Goal: Information Seeking & Learning: Learn about a topic

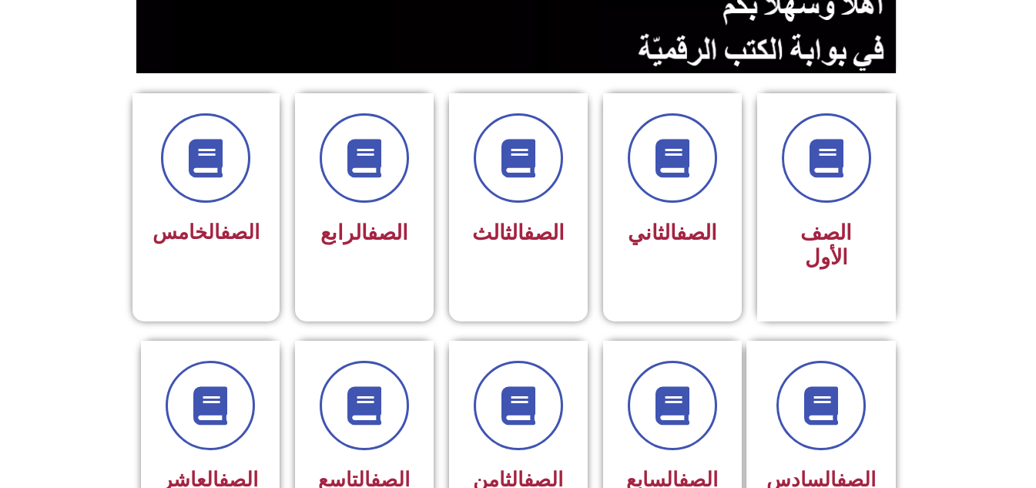
scroll to position [401, 0]
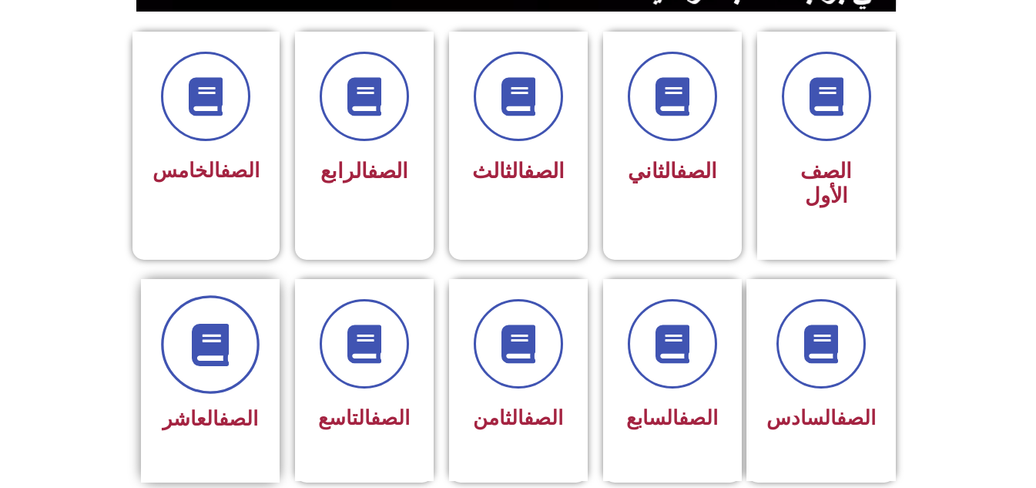
click at [207, 323] on icon at bounding box center [210, 344] width 42 height 42
click at [899, 141] on div "الصف الأول" at bounding box center [827, 146] width 154 height 228
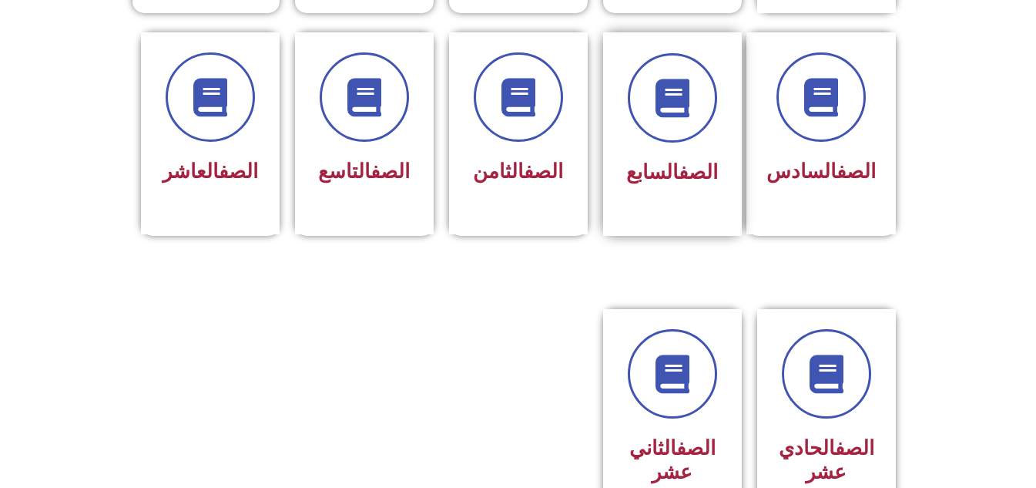
scroll to position [678, 0]
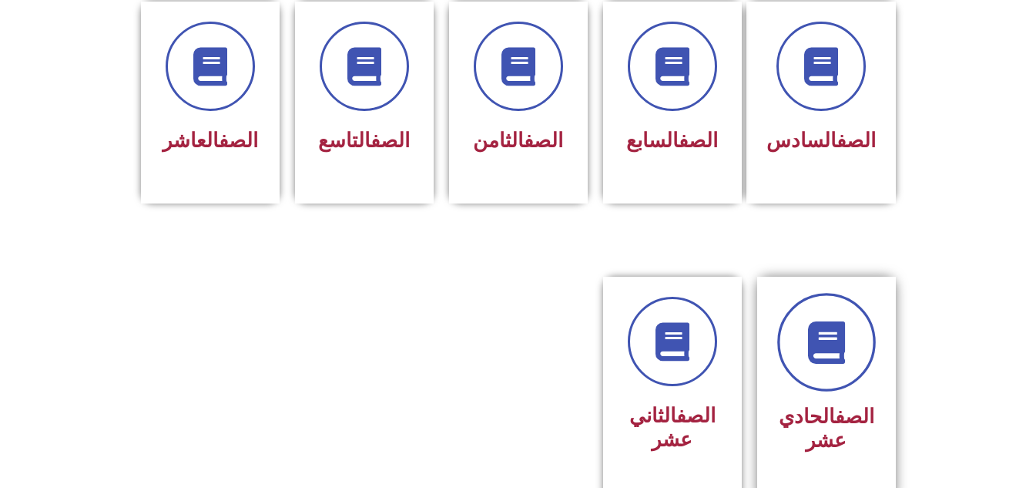
click at [816, 321] on icon at bounding box center [826, 342] width 42 height 42
click at [804, 320] on link at bounding box center [826, 342] width 99 height 99
click at [812, 406] on h3 "الصف الحادي عشر" at bounding box center [826, 429] width 97 height 48
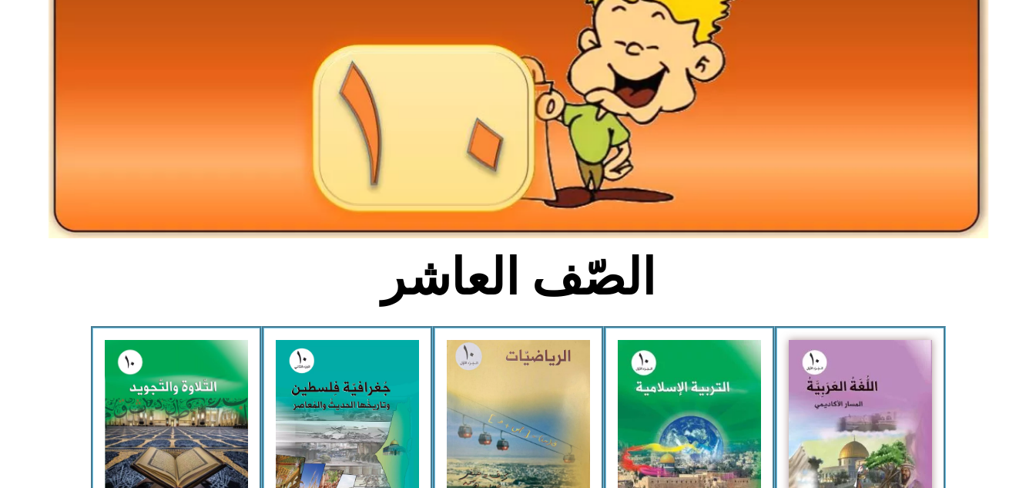
scroll to position [185, 0]
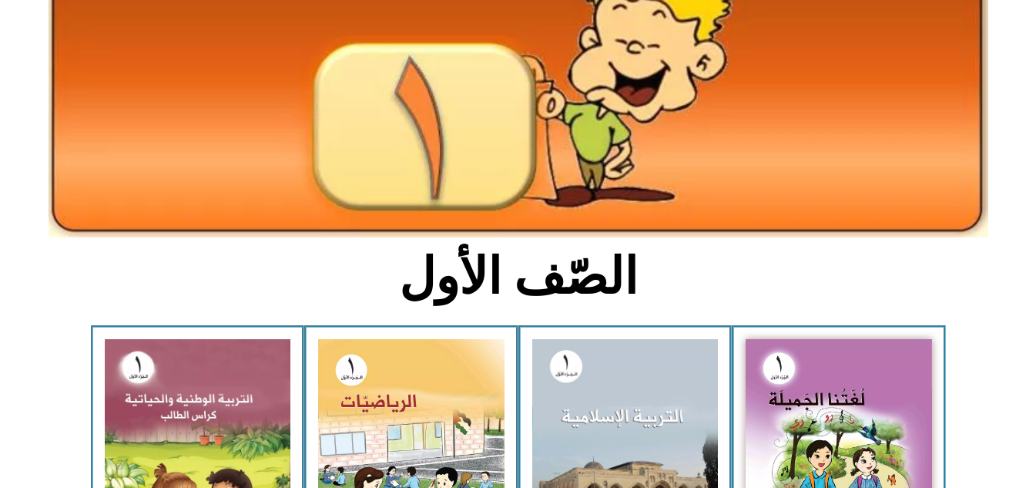
scroll to position [247, 0]
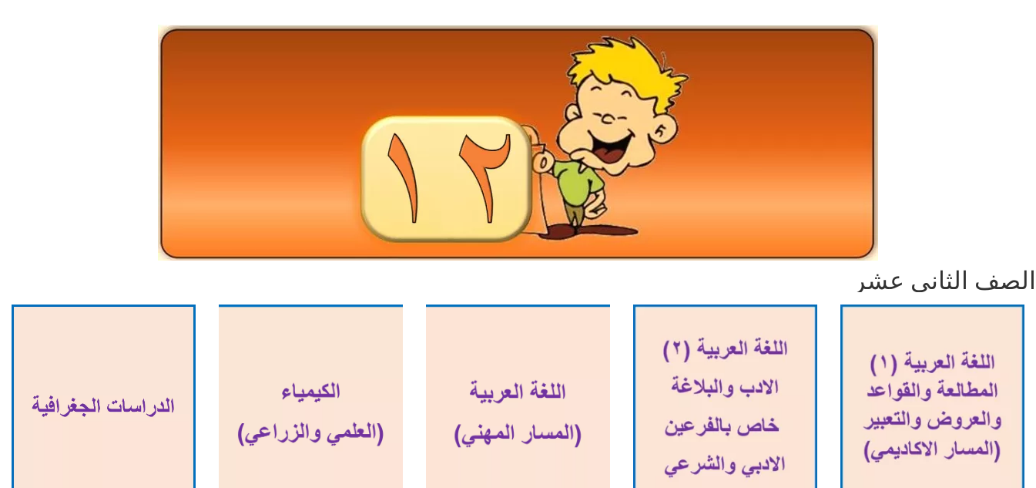
scroll to position [154, 0]
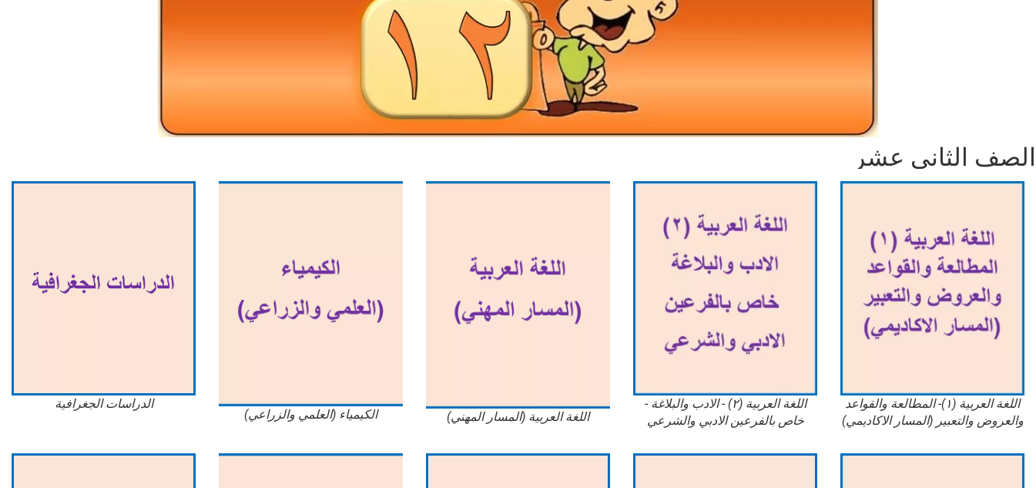
scroll to position [277, 0]
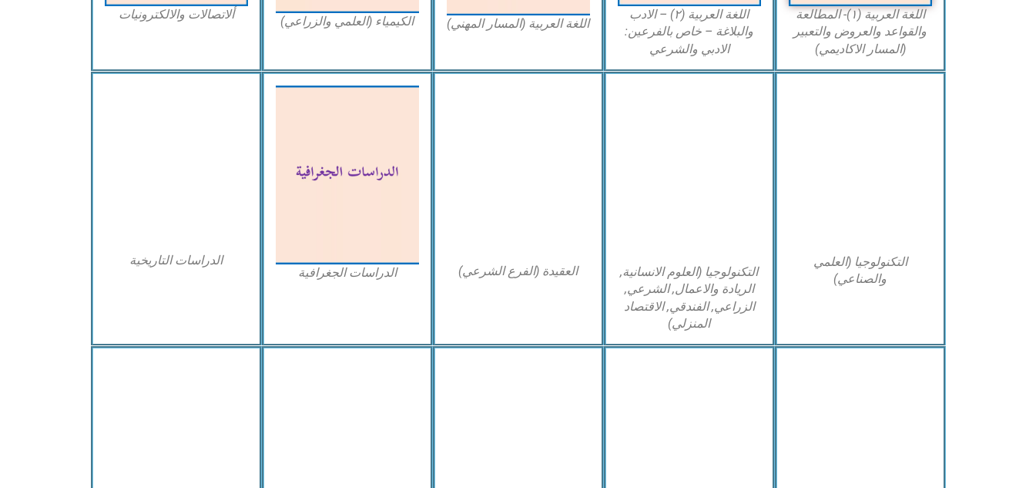
scroll to position [740, 0]
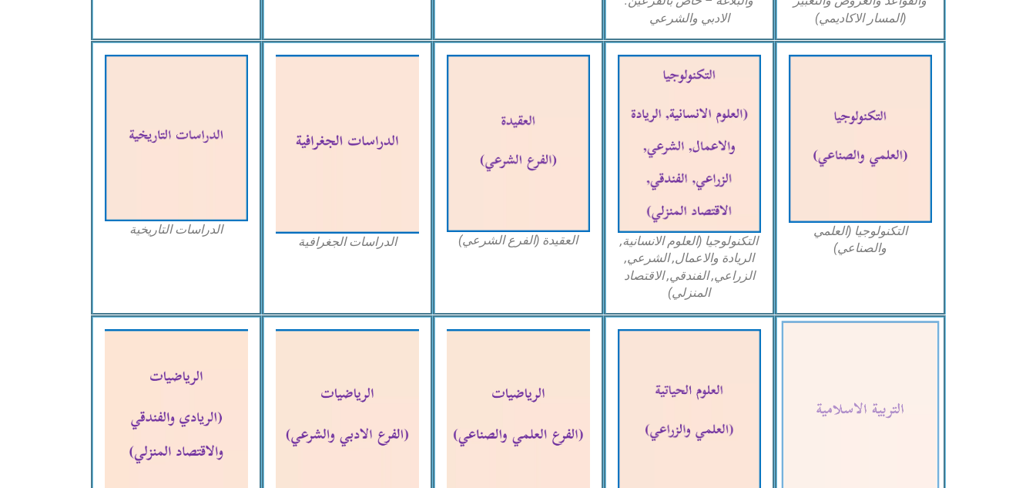
click at [821, 390] on img at bounding box center [860, 412] width 158 height 183
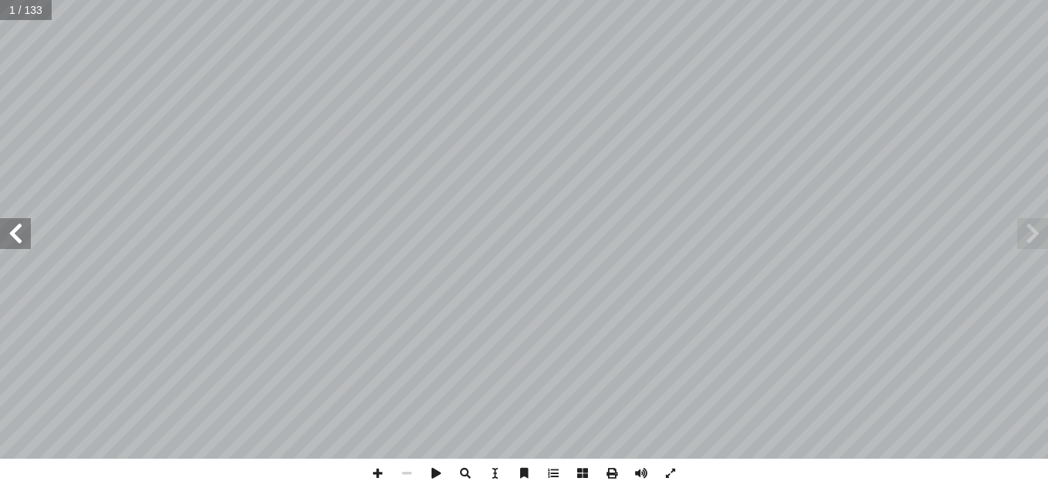
click at [18, 238] on span at bounding box center [15, 233] width 31 height 31
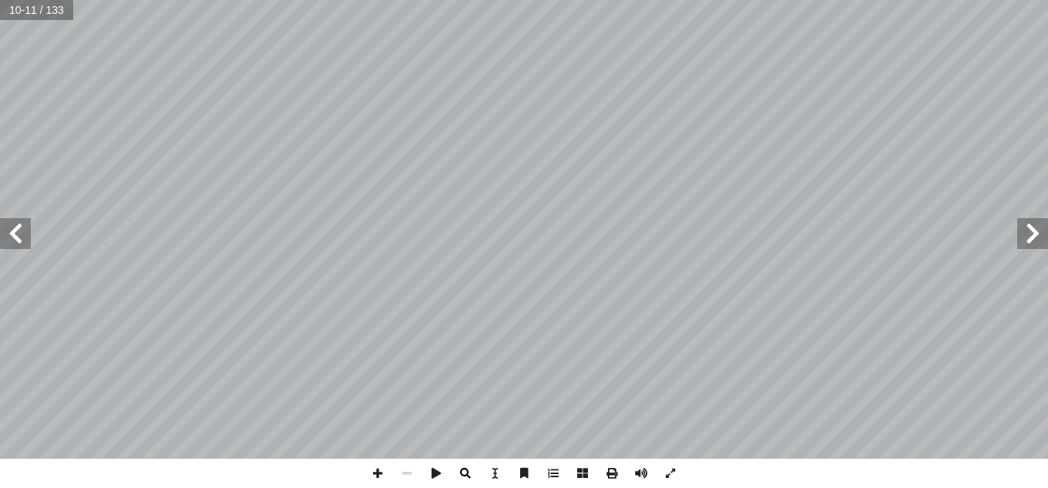
click at [468, 472] on span at bounding box center [465, 472] width 29 height 29
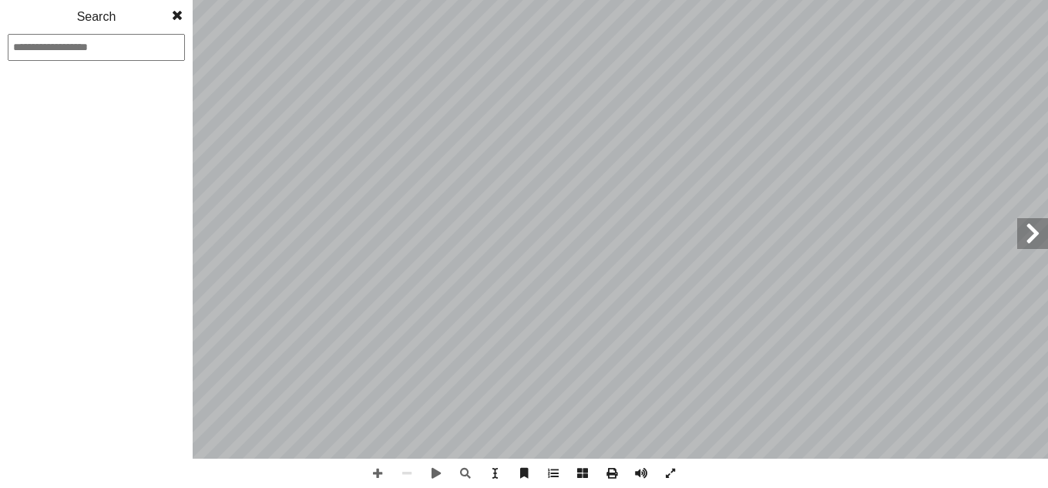
click at [178, 12] on span at bounding box center [177, 15] width 28 height 31
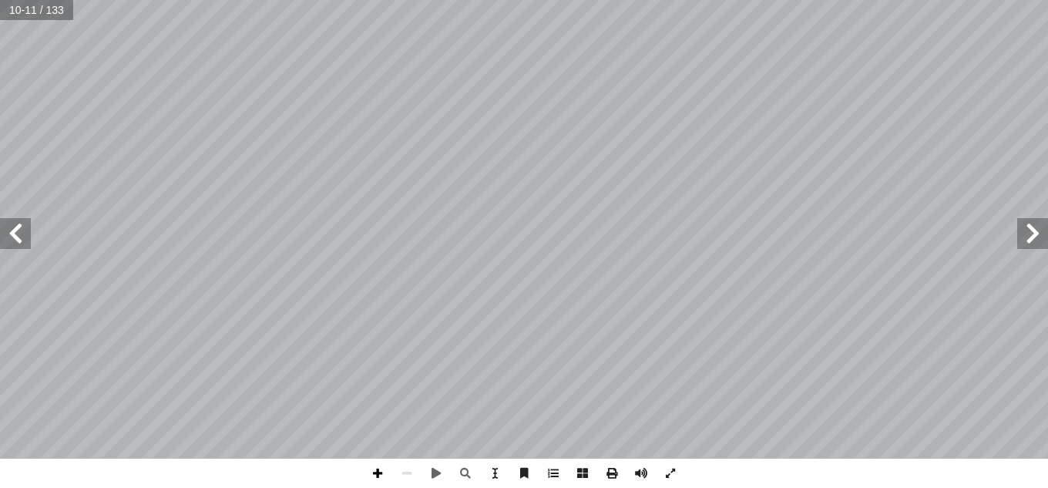
click at [381, 471] on span at bounding box center [377, 472] width 29 height 29
click at [1024, 236] on span at bounding box center [1032, 233] width 31 height 31
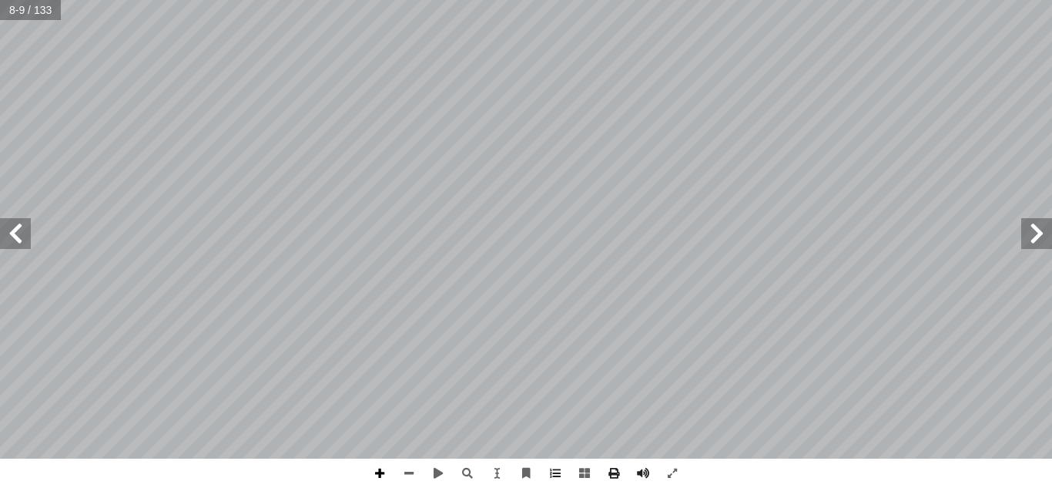
click at [388, 475] on span at bounding box center [379, 472] width 29 height 29
click at [431, 485] on div "٤ هداف: أ ال� درين على: � ن يكونوا ق أ ا رس ّ ية هذا الد � ع من الطلبة في نه ّ …" at bounding box center [526, 244] width 1052 height 488
click at [590, 472] on div "٤ هداف: أ ال� درين على: � ن يكونوا ق أ ا رس ّ ية هذا الد � ع من الطلبة في نه ّ …" at bounding box center [526, 244] width 1052 height 488
click at [380, 469] on span at bounding box center [379, 472] width 29 height 29
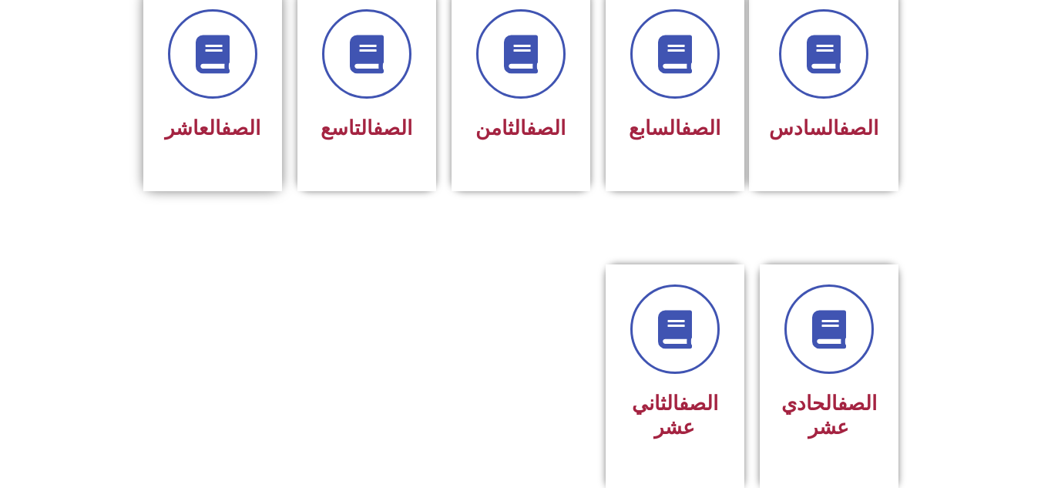
scroll to position [692, 0]
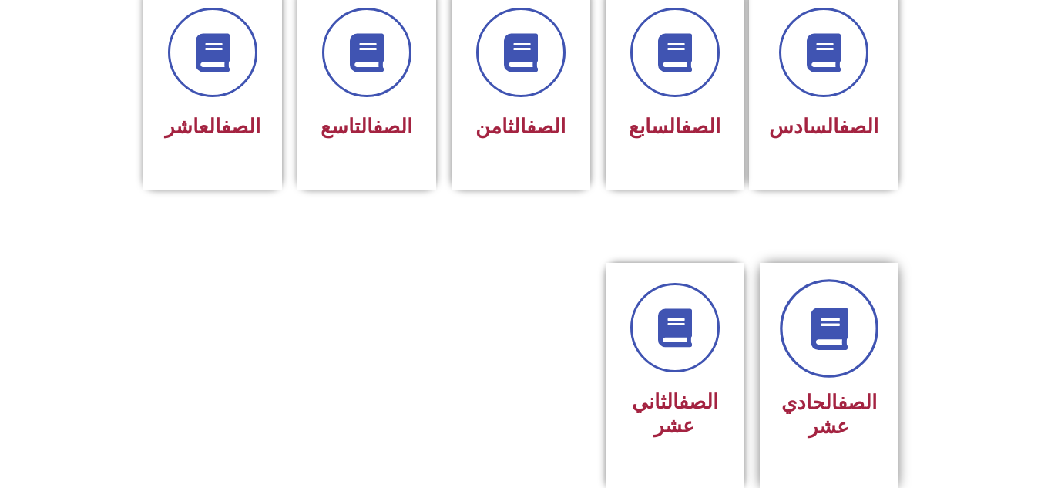
click at [825, 307] on icon at bounding box center [828, 328] width 42 height 42
click at [866, 337] on div at bounding box center [828, 328] width 97 height 89
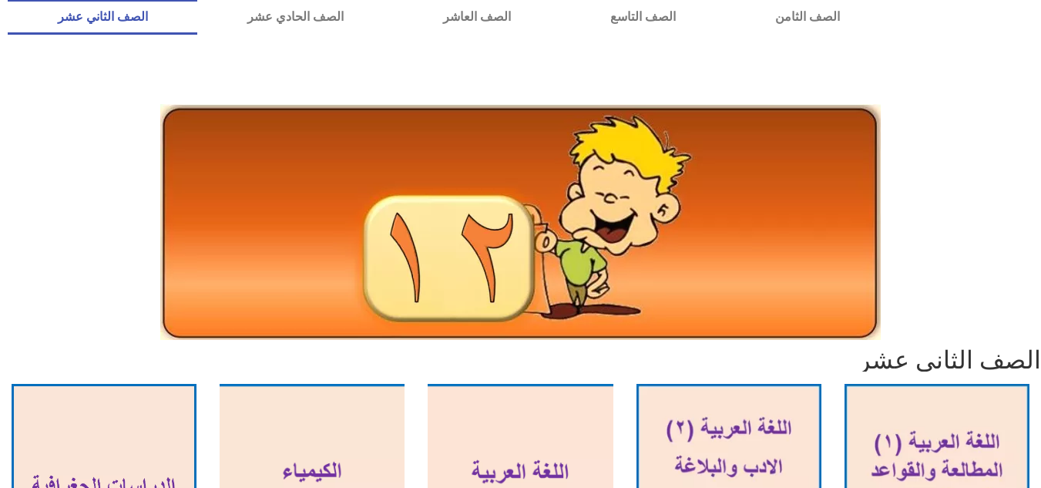
scroll to position [45, 0]
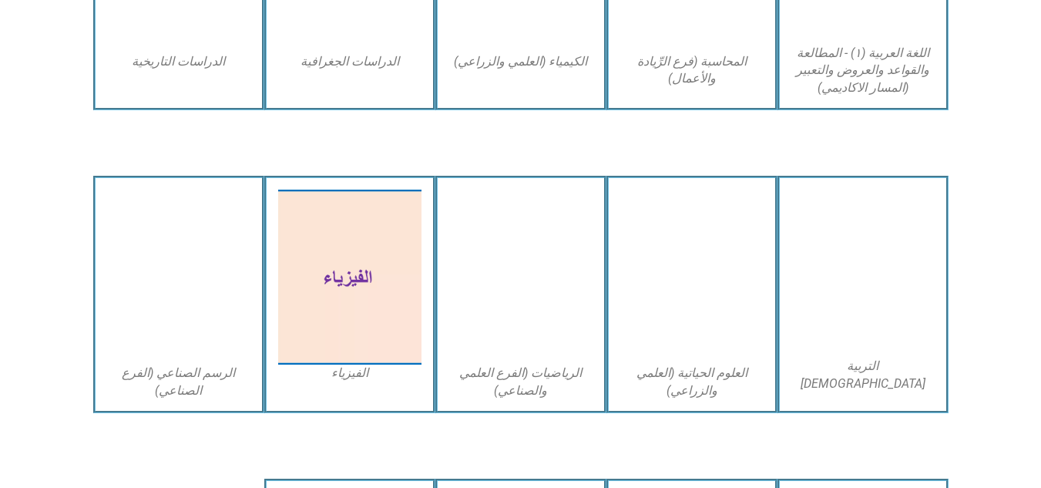
scroll to position [3060, 0]
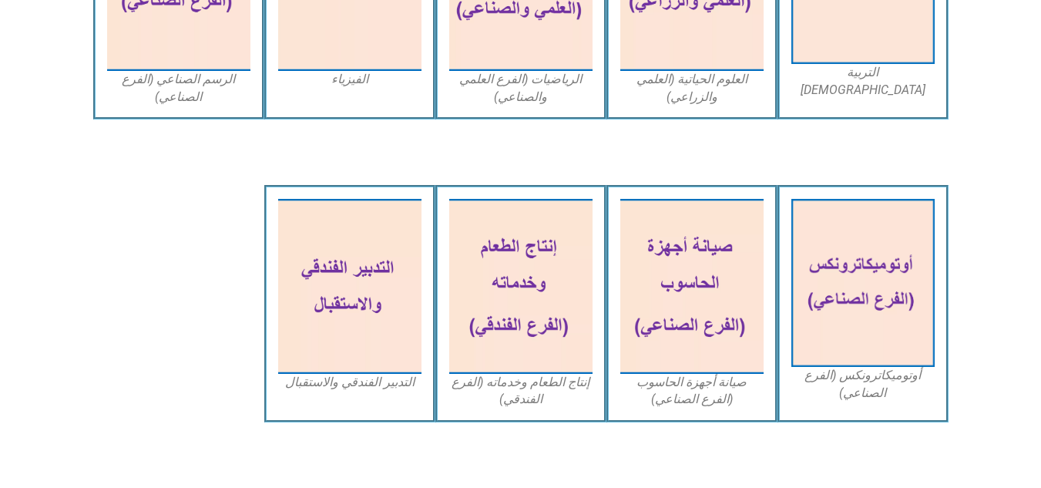
drag, startPoint x: 114, startPoint y: 1, endPoint x: 614, endPoint y: 154, distance: 523.0
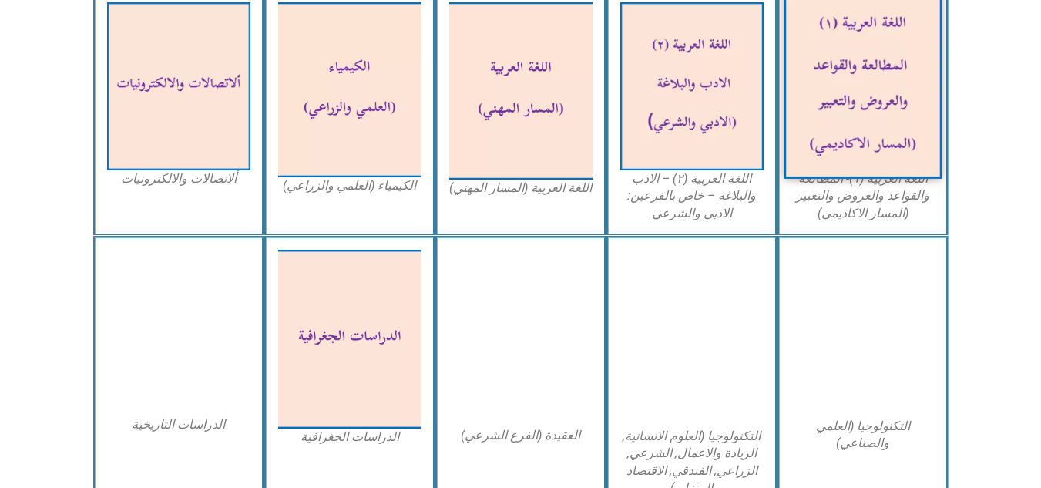
scroll to position [544, 0]
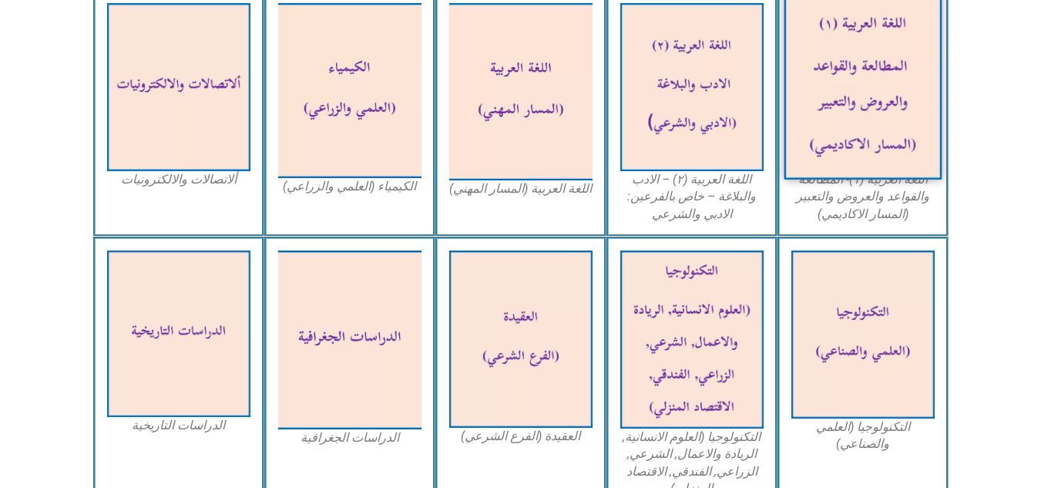
click at [848, 45] on img at bounding box center [863, 87] width 158 height 185
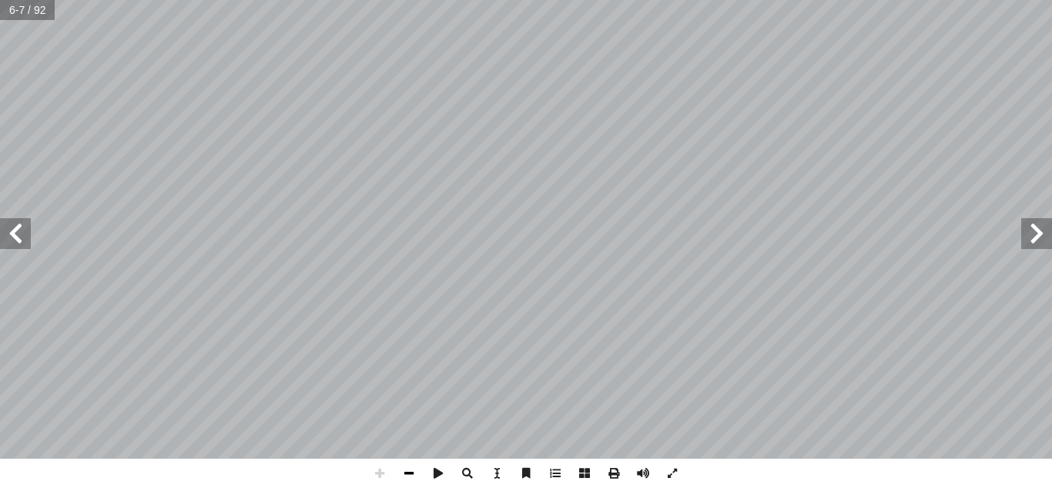
click at [405, 480] on span at bounding box center [408, 472] width 29 height 29
click at [411, 478] on span at bounding box center [408, 472] width 29 height 29
click at [374, 475] on span at bounding box center [379, 472] width 29 height 29
click at [378, 473] on span at bounding box center [379, 472] width 29 height 29
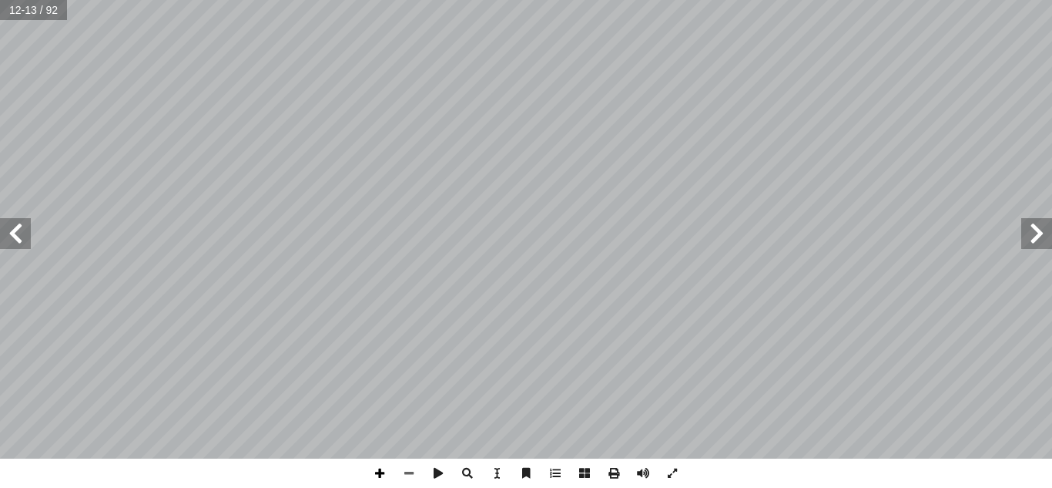
click at [378, 466] on span at bounding box center [379, 472] width 29 height 29
